Goal: Information Seeking & Learning: Learn about a topic

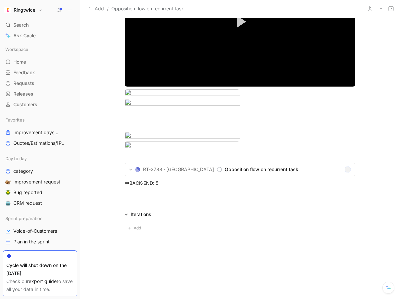
scroll to position [675, 0]
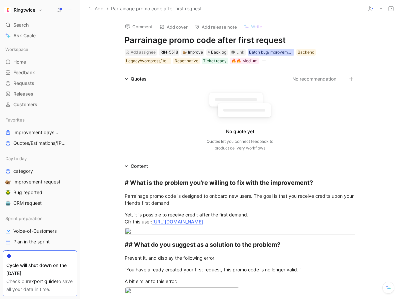
click at [264, 52] on div "Batch bug/Improvement day" at bounding box center [271, 52] width 44 height 7
click at [262, 60] on icon "button" at bounding box center [264, 61] width 4 height 4
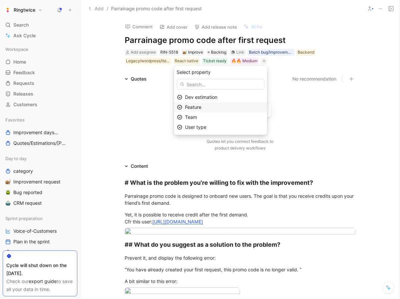
click at [201, 107] on span "Feature" at bounding box center [193, 107] width 16 height 6
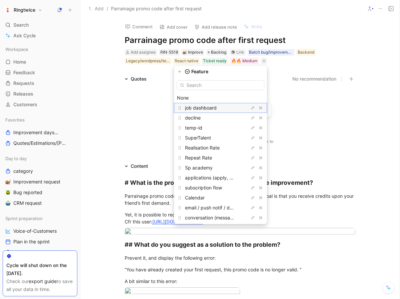
click at [209, 108] on span "job dashboard" at bounding box center [201, 108] width 32 height 6
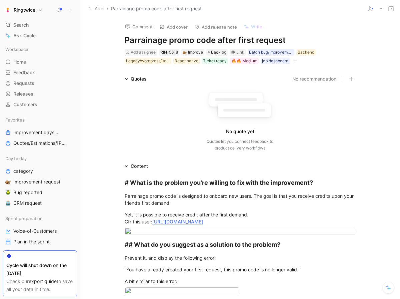
drag, startPoint x: 137, startPoint y: 104, endPoint x: 189, endPoint y: 88, distance: 55.0
